Goal: Task Accomplishment & Management: Manage account settings

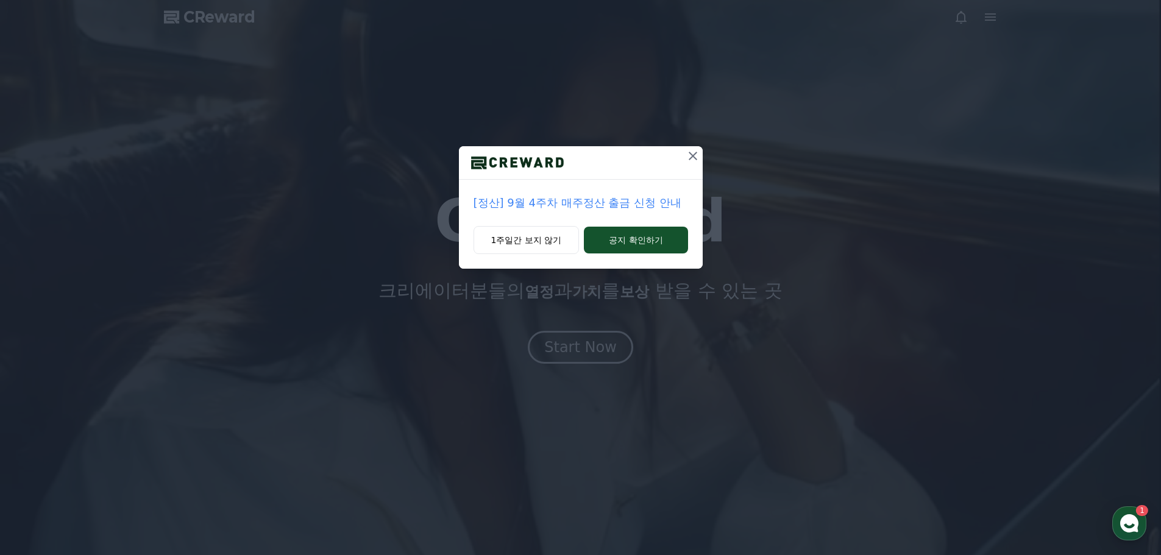
click at [684, 155] on button at bounding box center [693, 156] width 20 height 20
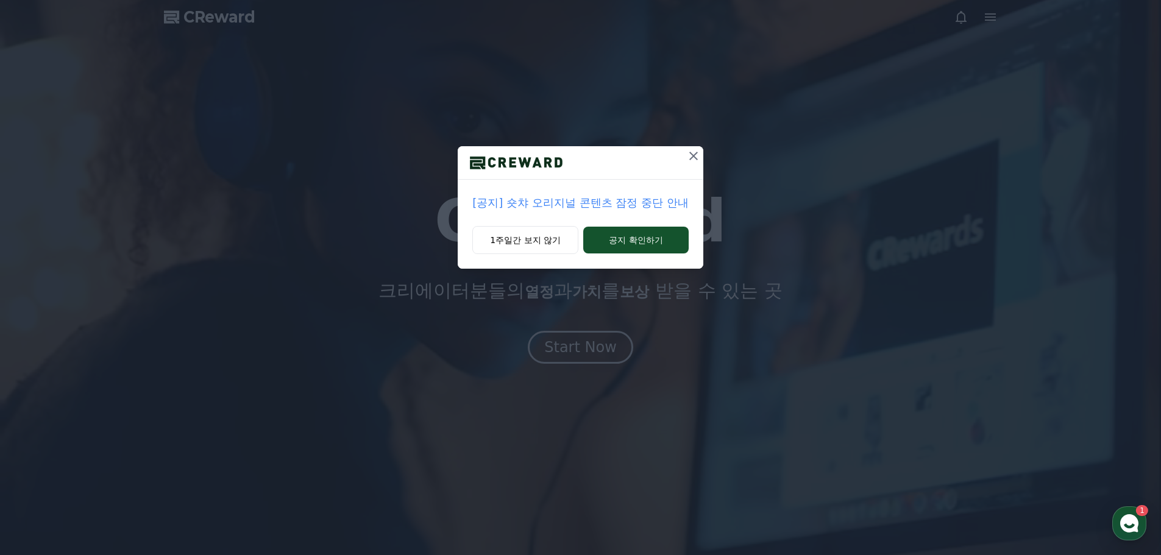
click at [689, 155] on icon at bounding box center [693, 156] width 15 height 15
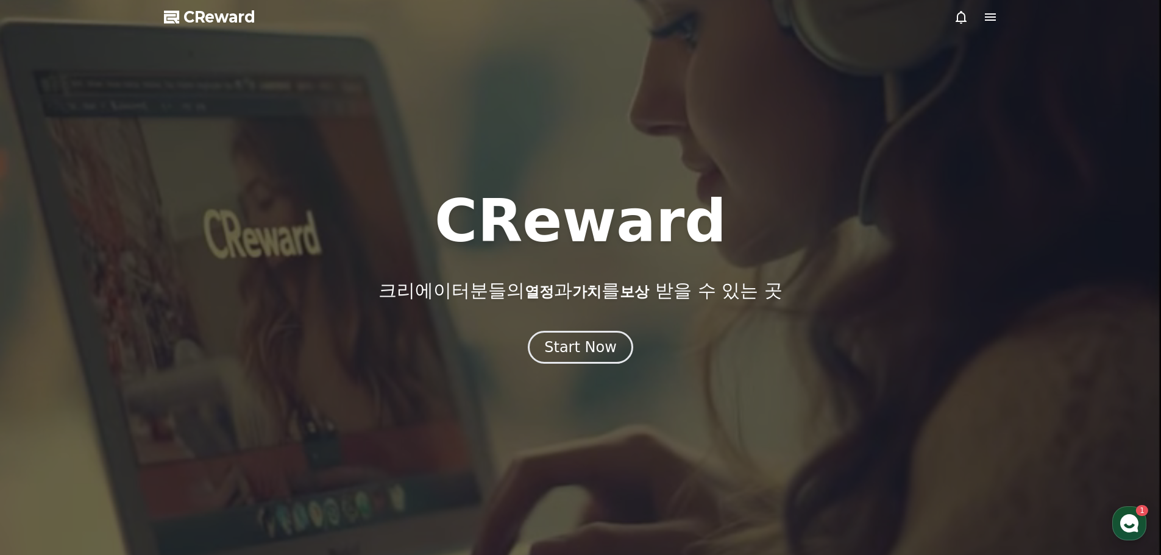
click at [984, 21] on icon at bounding box center [990, 17] width 15 height 15
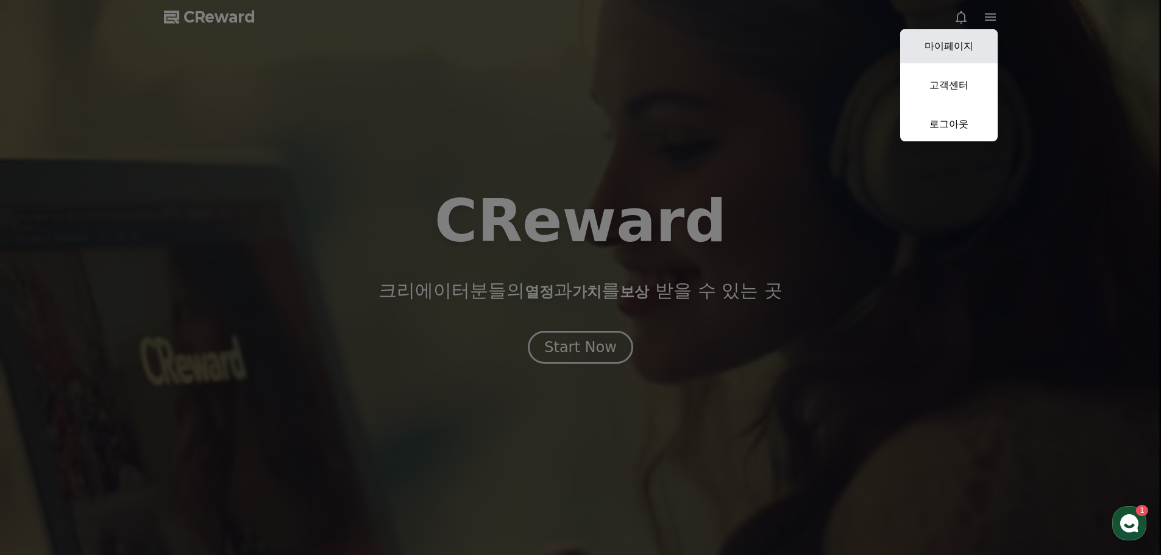
click at [960, 55] on link "마이페이지" at bounding box center [949, 46] width 98 height 34
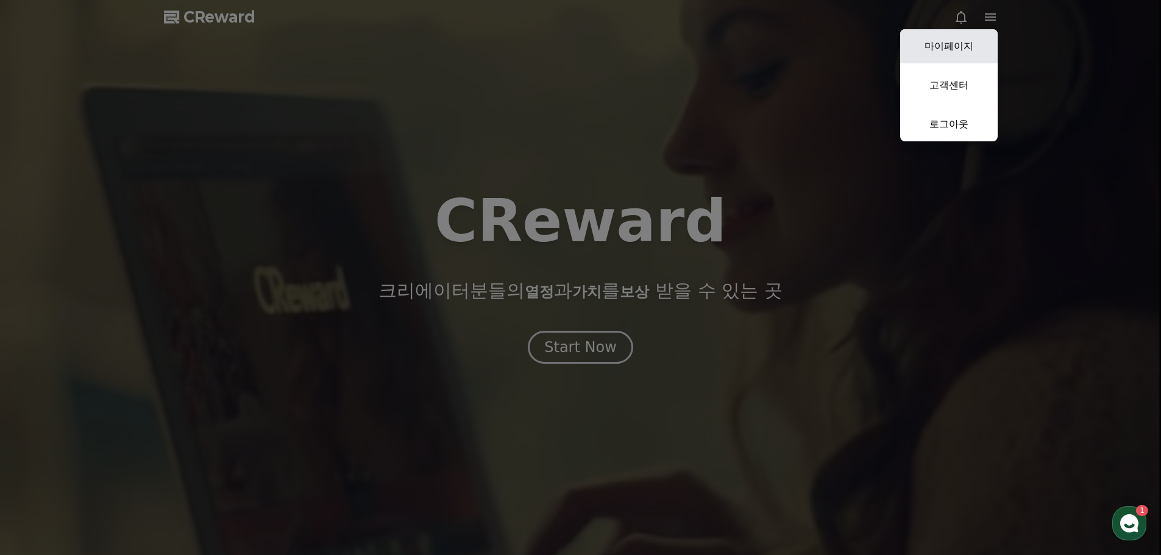
select select "**********"
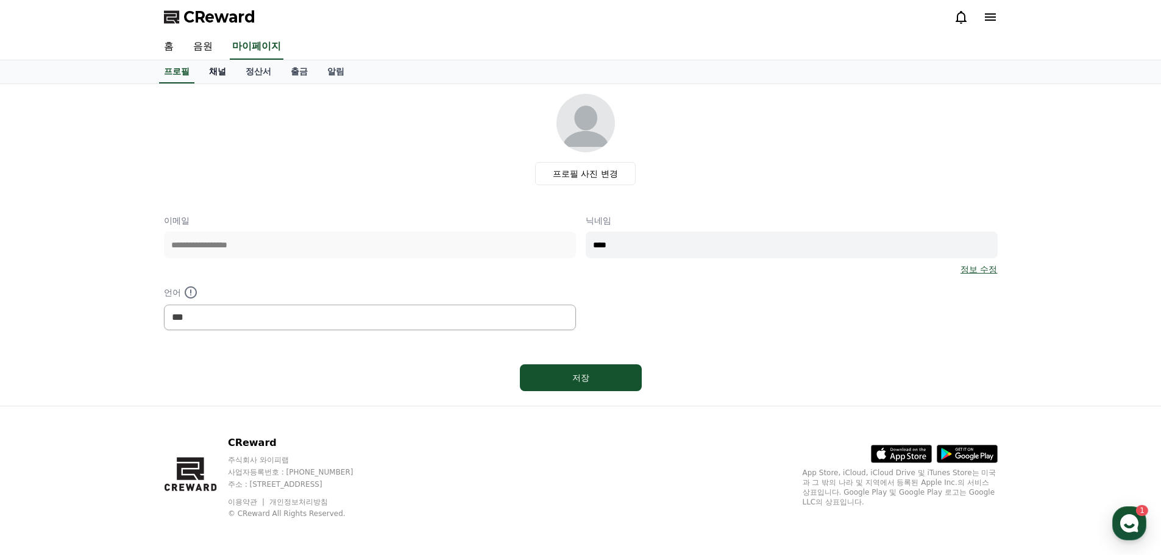
click at [202, 80] on link "채널" at bounding box center [217, 71] width 37 height 23
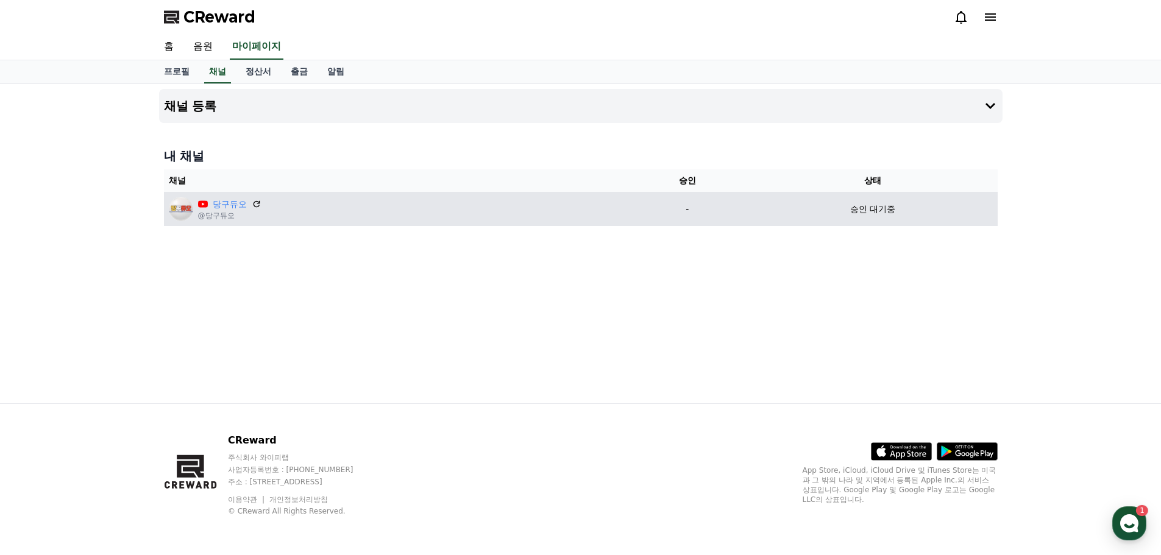
click at [841, 207] on div "승인 대기중" at bounding box center [873, 209] width 240 height 13
click at [448, 225] on td "당구듀오 @당구듀오" at bounding box center [395, 209] width 463 height 34
click at [446, 225] on td "당구듀오 @당구듀오" at bounding box center [395, 209] width 463 height 34
click at [419, 221] on div "당구듀오 @당구듀오" at bounding box center [395, 209] width 453 height 24
